Goal: Check status

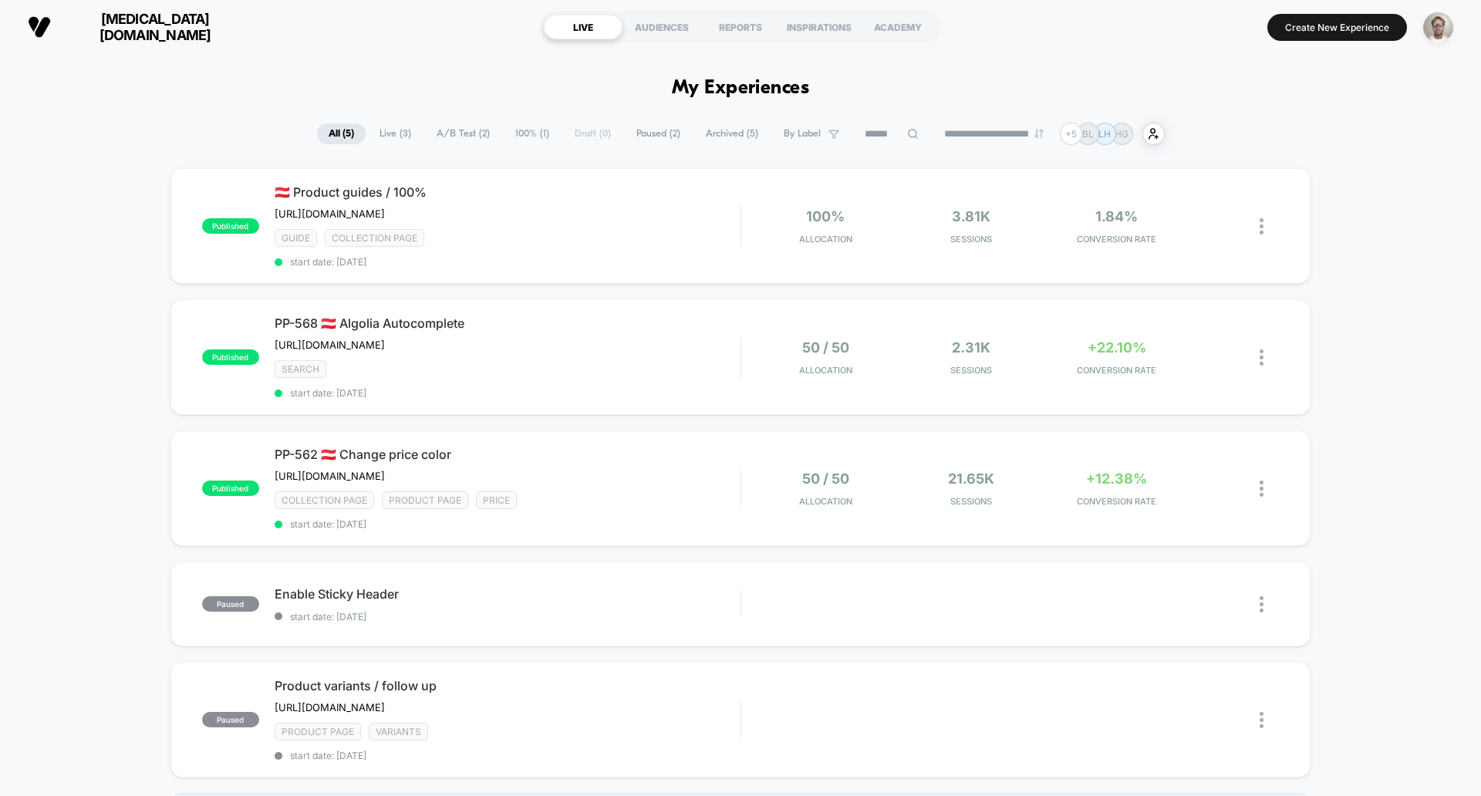
click at [164, 25] on span "[MEDICAL_DATA][DOMAIN_NAME]" at bounding box center [154, 27] width 185 height 32
click at [659, 530] on span "start date: [DATE]" at bounding box center [507, 524] width 465 height 12
